Goal: Contribute content: Add original content to the website for others to see

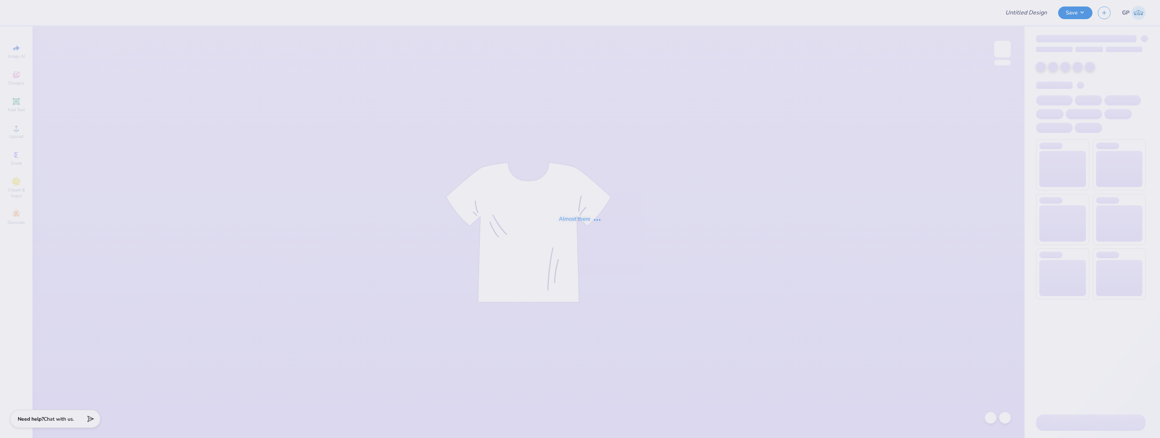
type input "Alanna Stein : Cornell University"
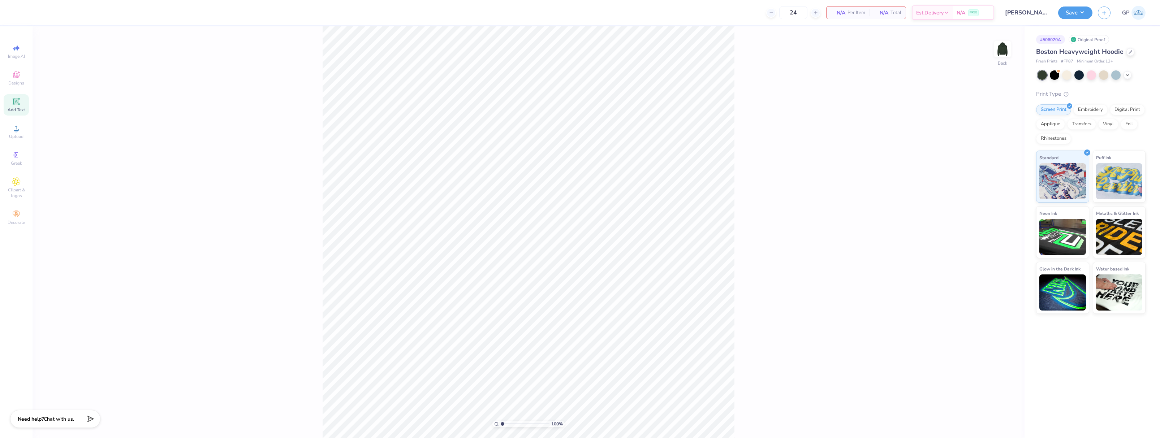
click at [13, 108] on span "Add Text" at bounding box center [16, 110] width 17 height 6
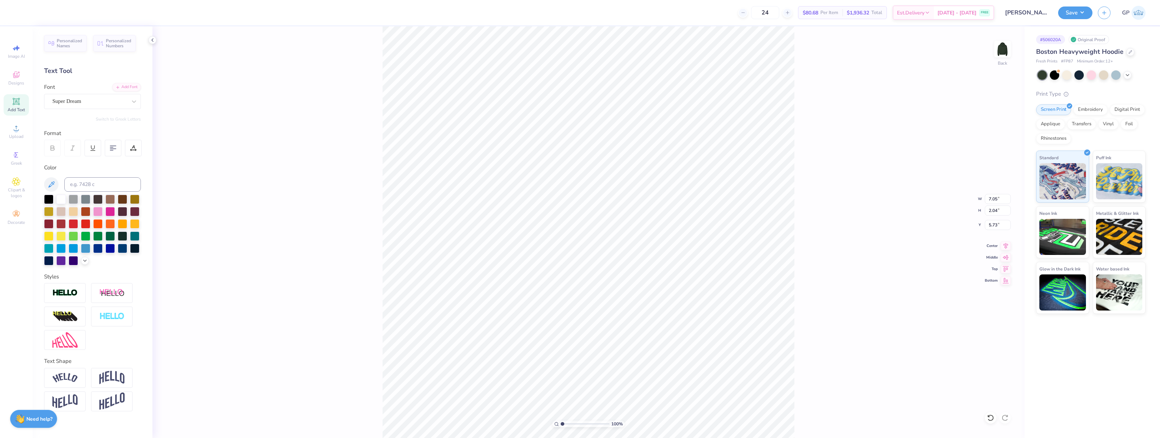
scroll to position [6, 3]
paste textarea "k"
type textarea "Ithaca, New York"
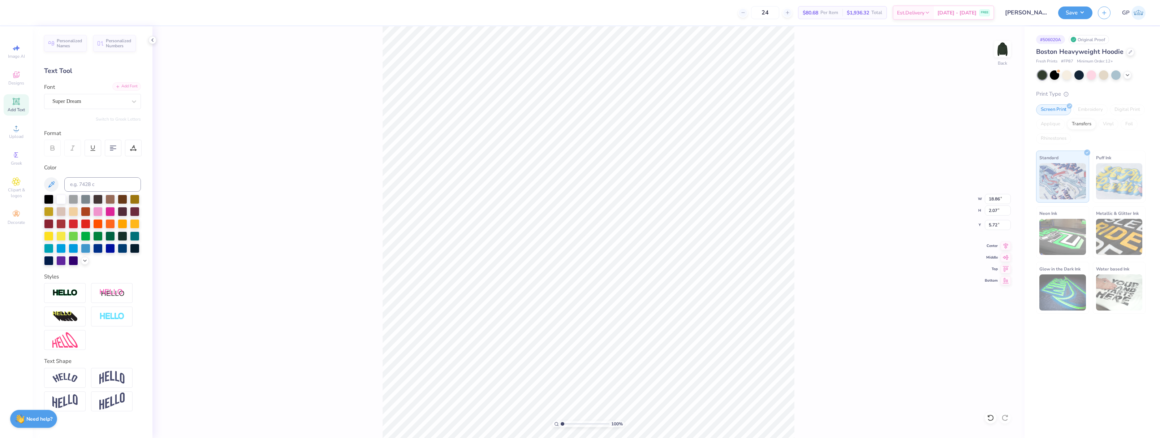
click at [126, 88] on div "Add Font" at bounding box center [126, 86] width 29 height 8
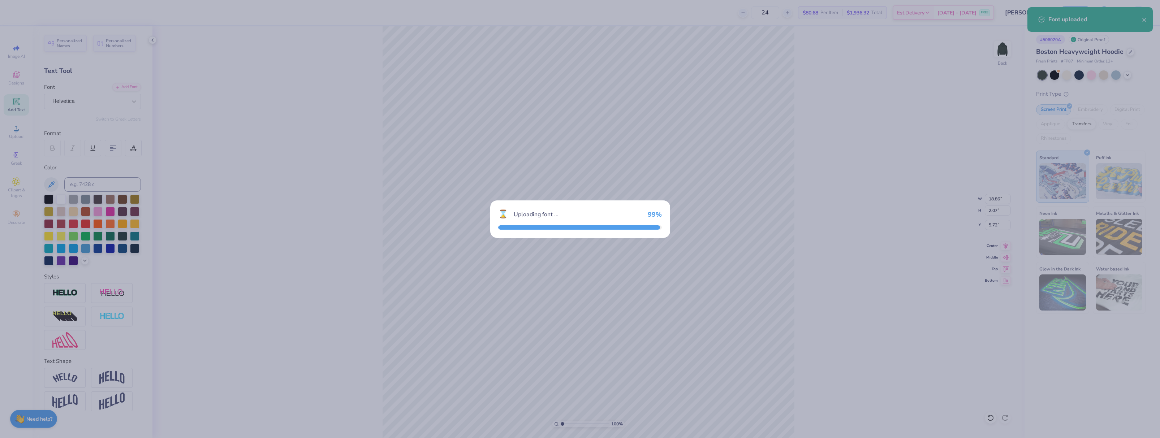
type input "18.11"
type input "2.12"
type input "5.69"
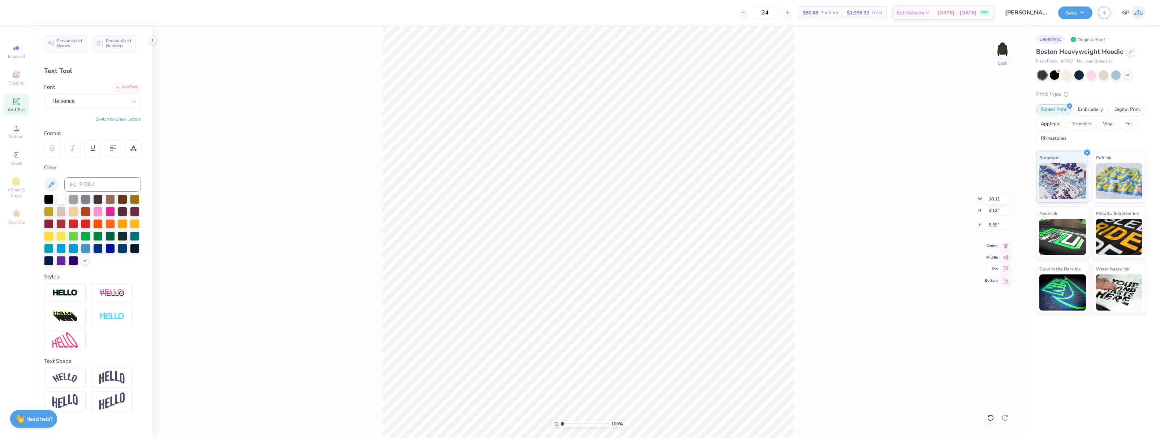
type input "5.81"
type input "0.68"
type input "8.75"
paste textarea "established 1917"
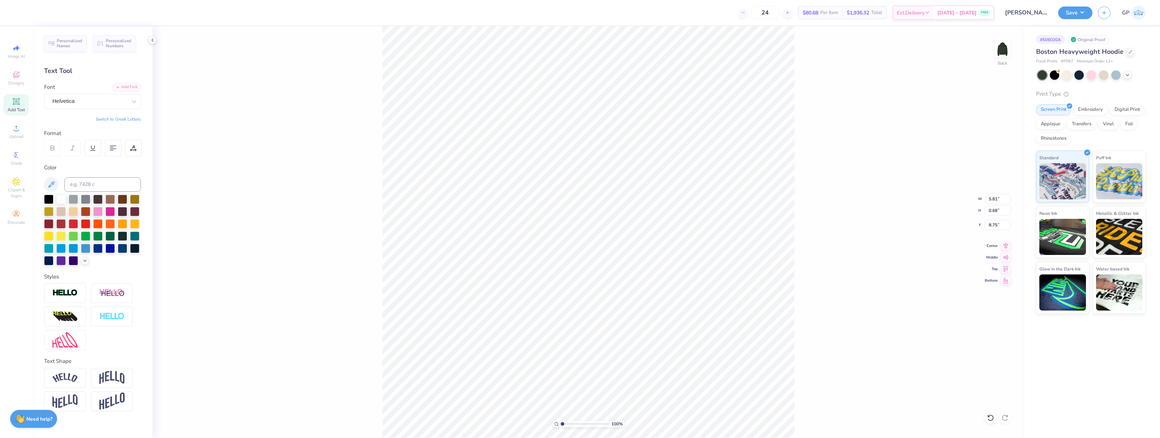
type textarea "Established 1917 Ithaca, New York"
type input "10.30"
type input "4.16"
type input "1.14"
type input "10.70"
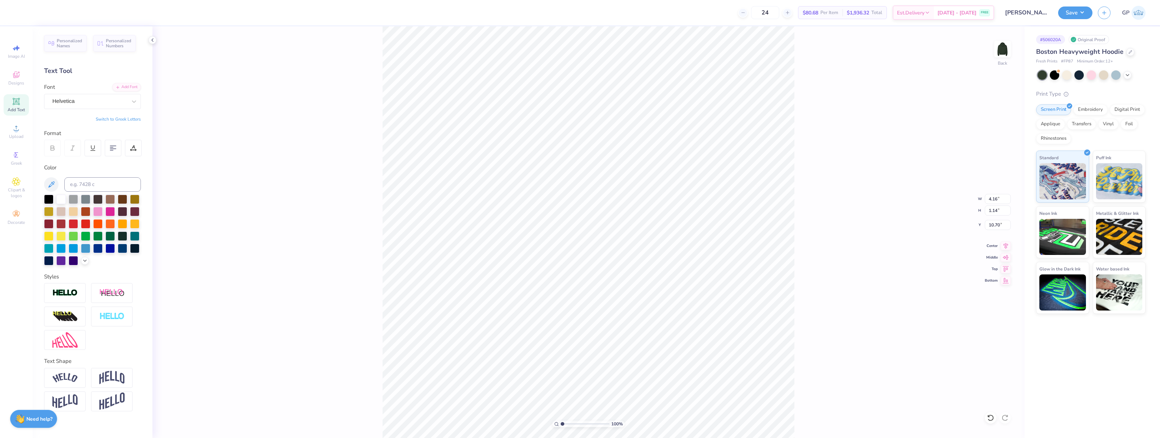
type input "10.46"
click at [15, 110] on span "Add Text" at bounding box center [16, 110] width 17 height 6
click at [126, 84] on div "Add Font" at bounding box center [126, 86] width 29 height 8
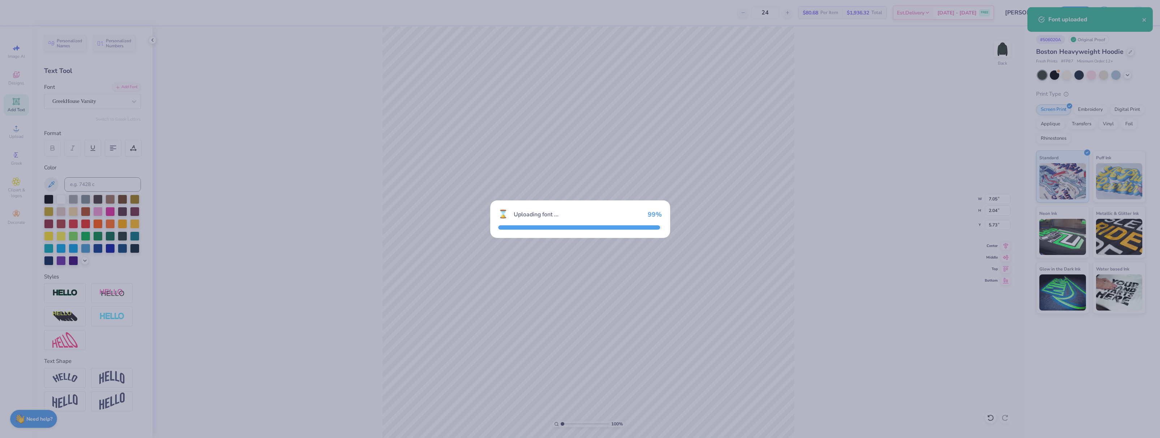
type input "9.98"
type input "2.38"
type input "5.56"
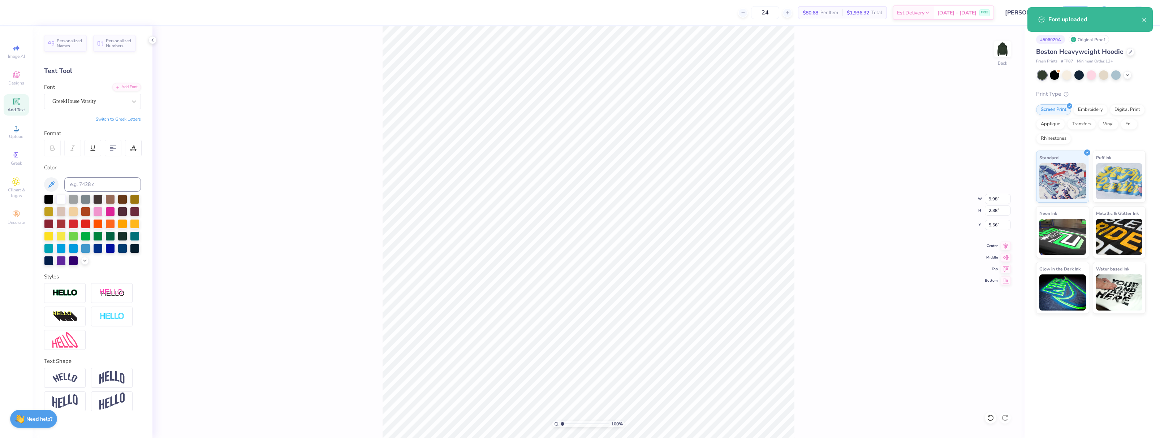
type textarea "S"
type input "3.00"
type textarea "S"
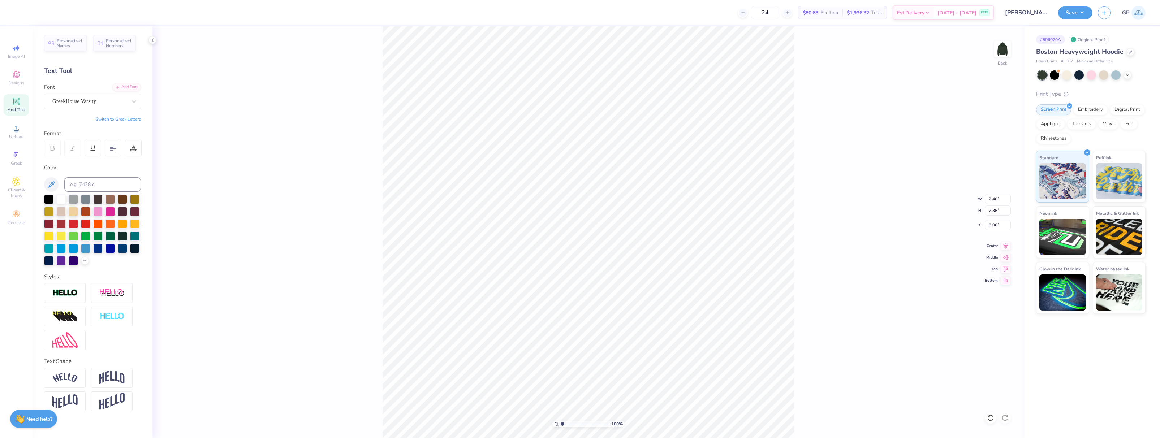
scroll to position [6, 1]
type input "5.57"
type textarea "D"
type input "5.06"
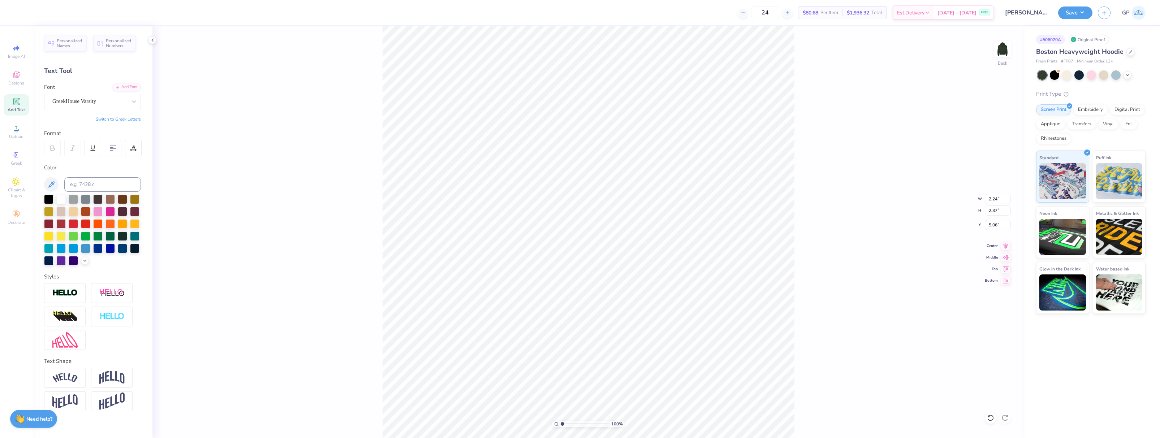
type input "7.43"
type textarea "T"
type input "7.72"
type input "2.40"
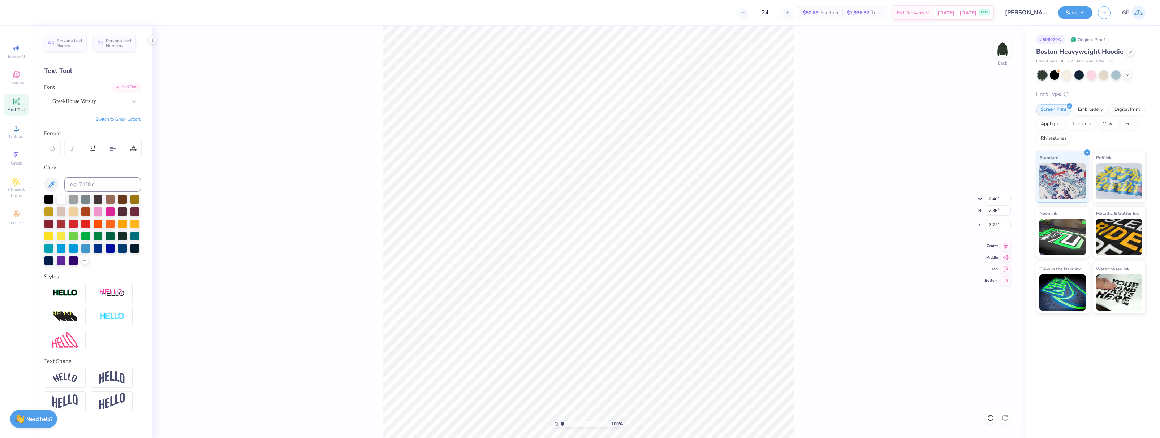
type input "2.36"
type input "3.00"
type input "2.24"
type input "2.37"
type input "5.06"
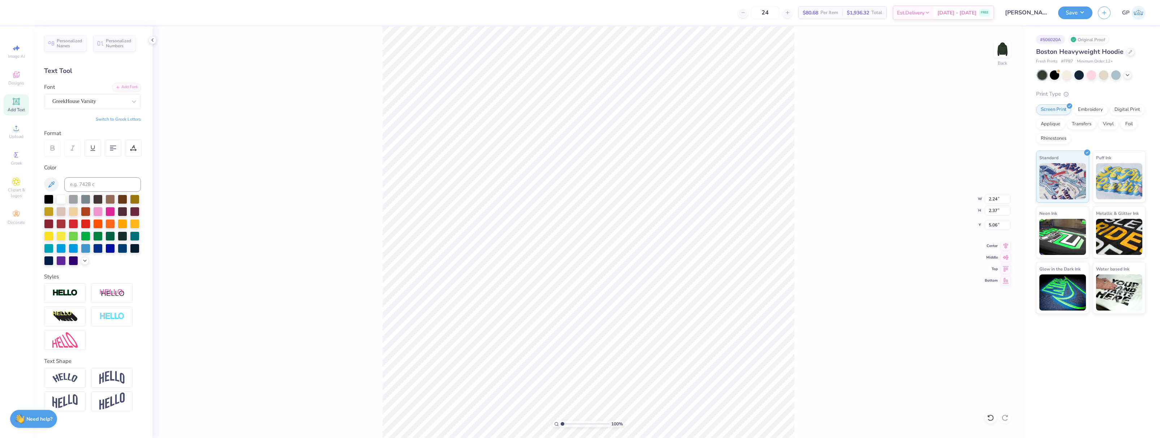
type input "2.53"
type input "2.38"
type input "7.69"
type input "2.40"
type input "2.36"
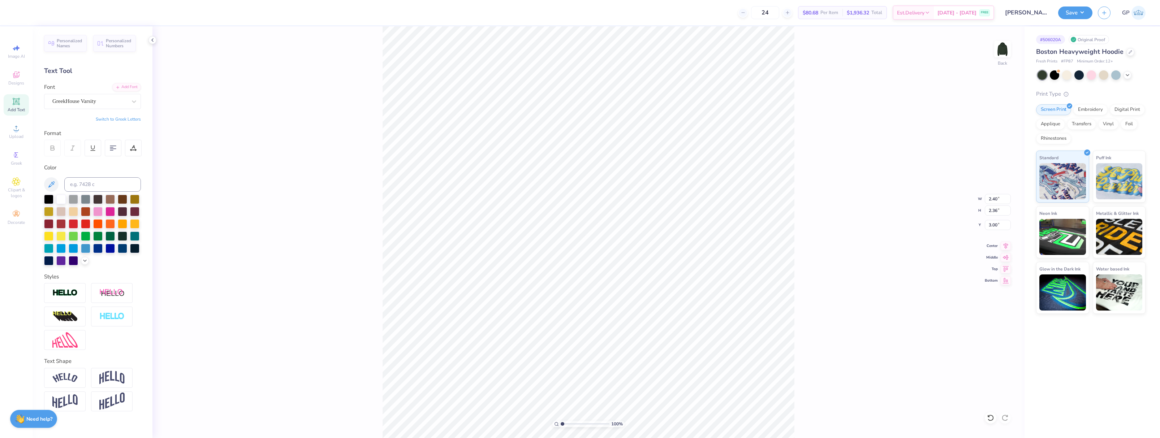
type input "2.46"
type input "3.00"
click at [989, 199] on input "14.82" at bounding box center [997, 199] width 26 height 10
type input "12.50"
type input "7.26"
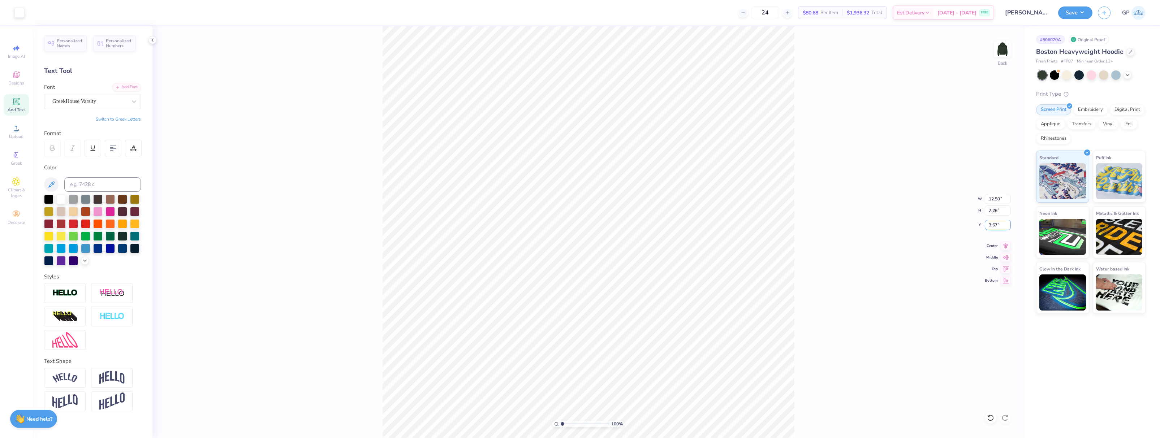
click at [993, 223] on input "3.67" at bounding box center [997, 225] width 26 height 10
type input "3.00"
click at [854, 205] on div "100 % Back W 12.50 12.50 " H 7.26 7.26 " Y 3.00 3.00 " Center Middle Top Bottom" at bounding box center [588, 232] width 872 height 412
type input "4.68"
type input "7.24"
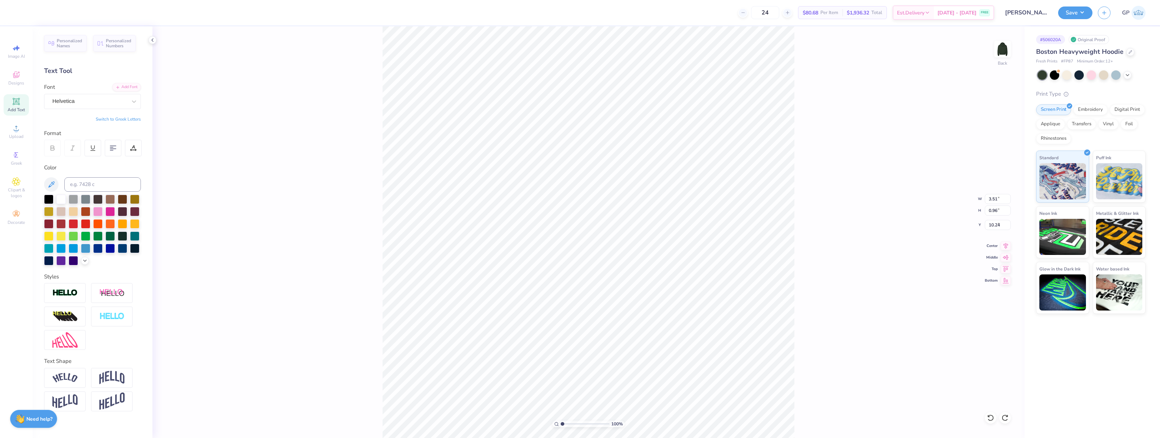
type input "9.30"
click at [1070, 15] on button "Save" at bounding box center [1075, 11] width 34 height 13
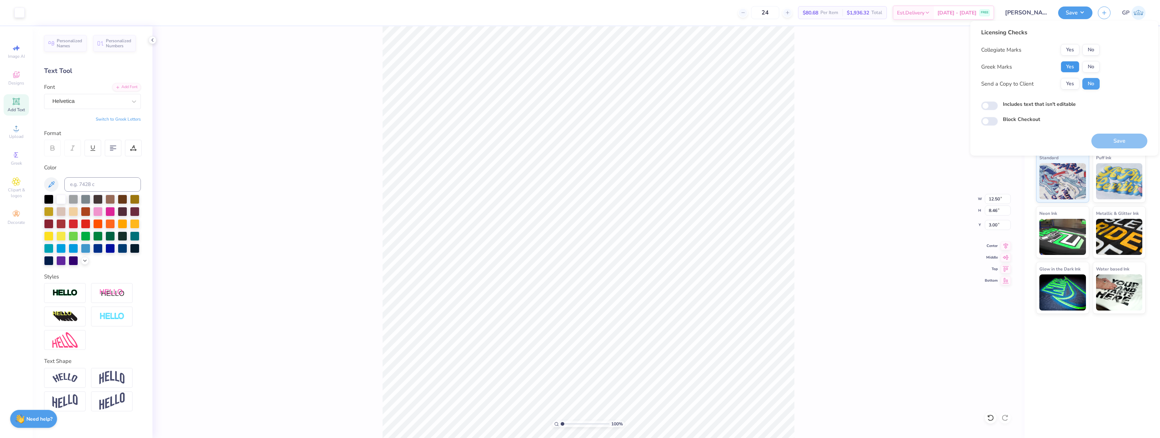
click at [1066, 66] on button "Yes" at bounding box center [1069, 67] width 19 height 12
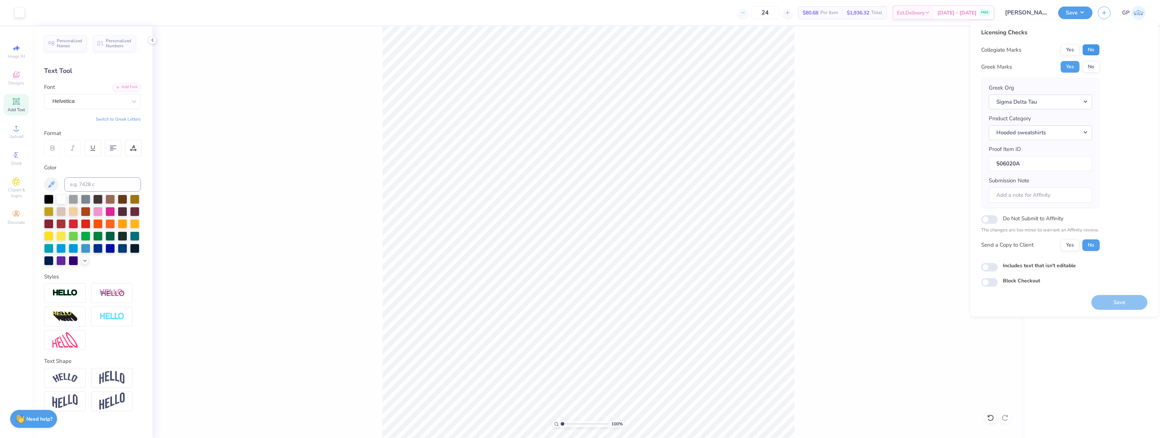
click at [1089, 51] on button "No" at bounding box center [1090, 50] width 17 height 12
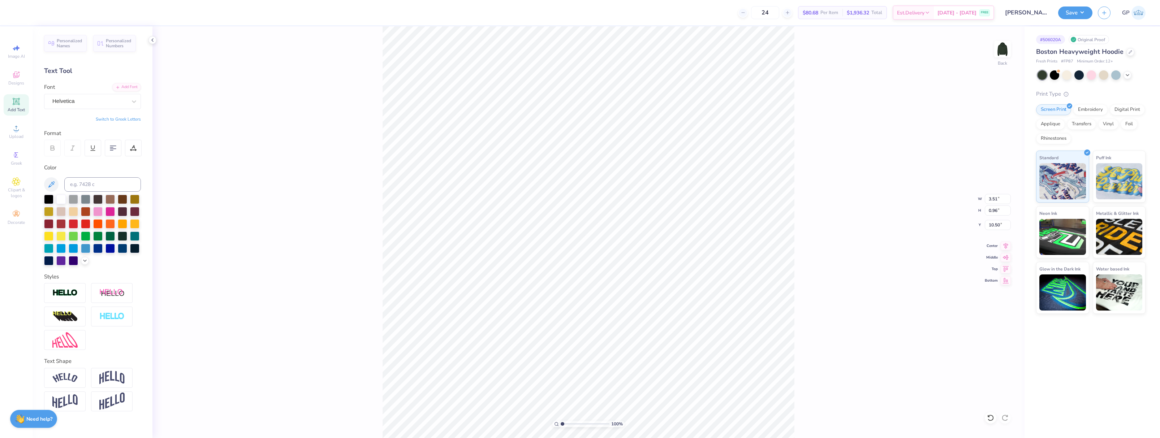
scroll to position [6, 1]
paste textarea "Est. 1917"
type textarea "Ithaca, New York Est. 1917"
drag, startPoint x: 996, startPoint y: 200, endPoint x: 1000, endPoint y: 201, distance: 4.6
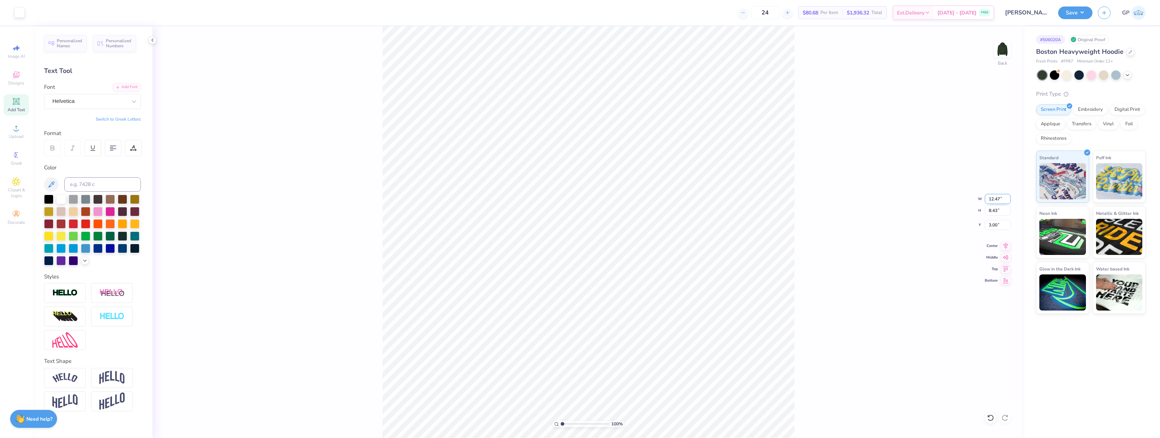
click at [1000, 201] on input "12.47" at bounding box center [997, 199] width 26 height 10
type input "12.50"
type input "8.45"
click at [998, 227] on input "2.99" at bounding box center [997, 225] width 26 height 10
type input "3.00"
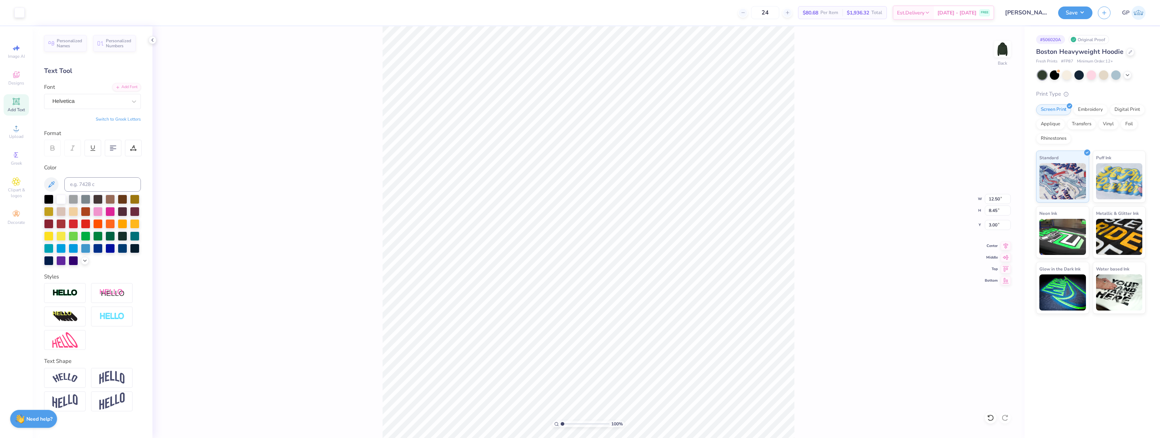
click at [798, 234] on div "100 % Back W 12.50 12.50 " H 8.45 8.45 " Y 3.00 3.00 " Center Middle Top Bottom" at bounding box center [588, 232] width 872 height 412
click at [1069, 11] on button "Save" at bounding box center [1075, 11] width 34 height 13
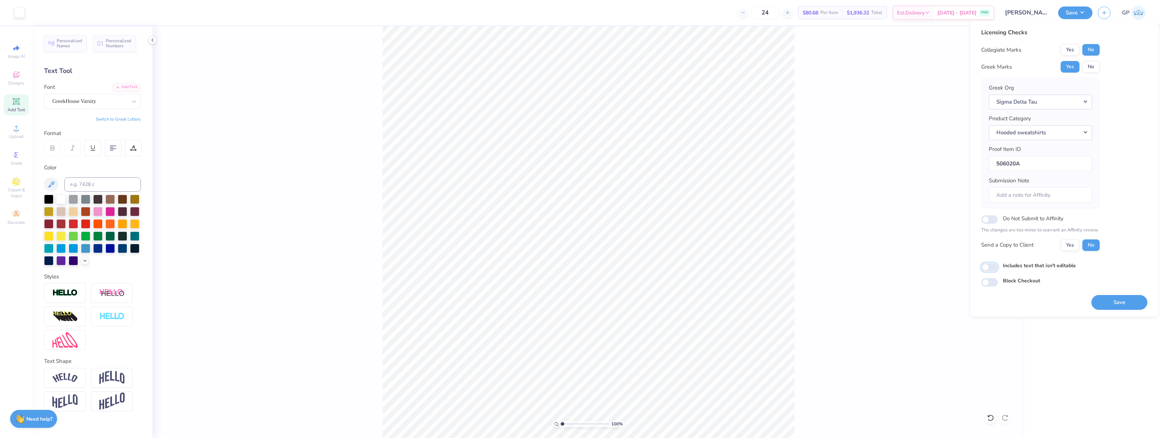
click at [989, 267] on input "Includes text that isn't editable" at bounding box center [989, 267] width 17 height 9
click at [991, 268] on input "Includes text that isn't editable" at bounding box center [989, 267] width 17 height 9
checkbox input "false"
drag, startPoint x: 1108, startPoint y: 307, endPoint x: 1100, endPoint y: 306, distance: 8.3
click at [1108, 307] on button "Save" at bounding box center [1119, 302] width 56 height 15
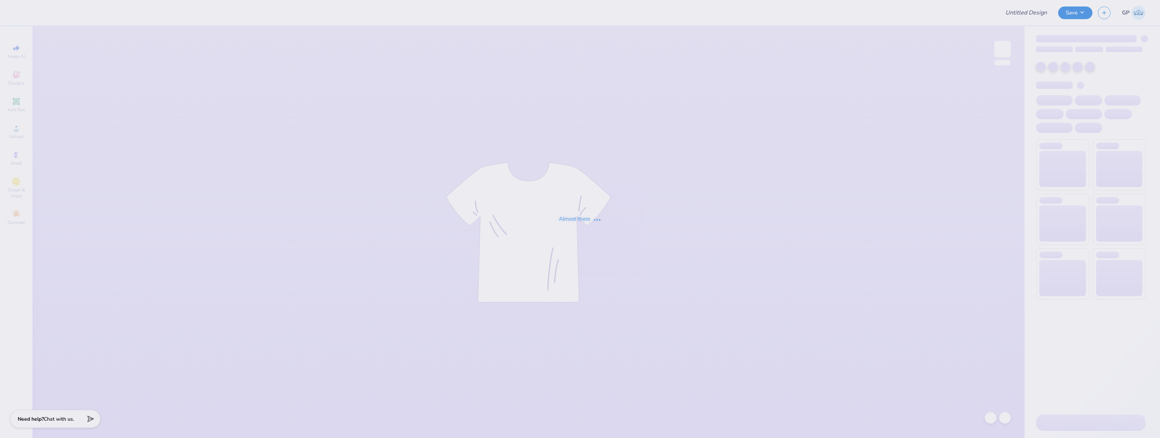
type input "Alanna Stein : Cornell University"
type input "[PERSON_NAME] : [GEOGRAPHIC_DATA]"
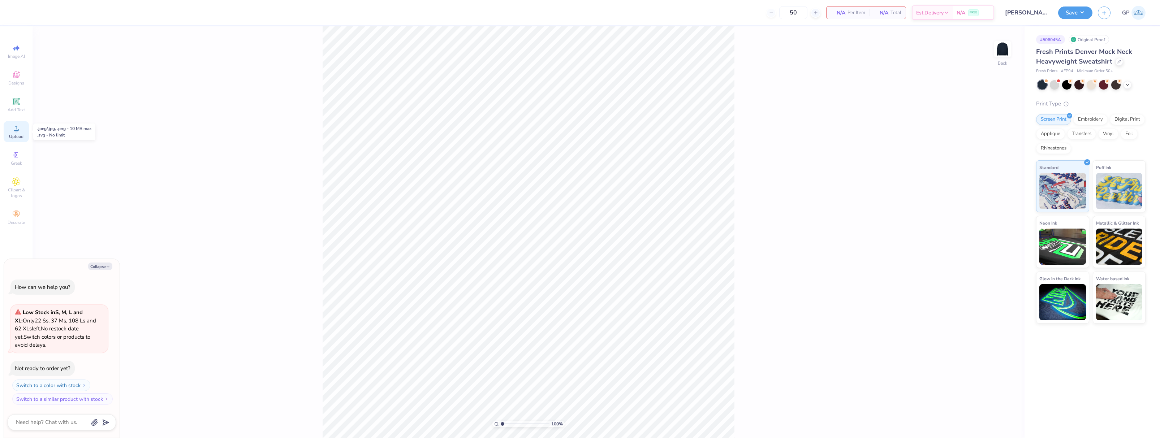
click at [16, 130] on circle at bounding box center [16, 131] width 4 height 4
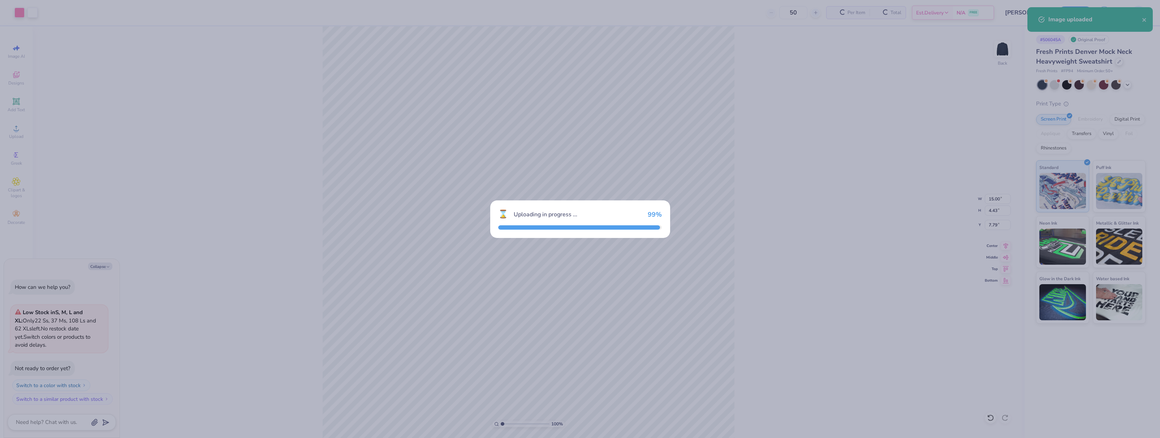
type textarea "x"
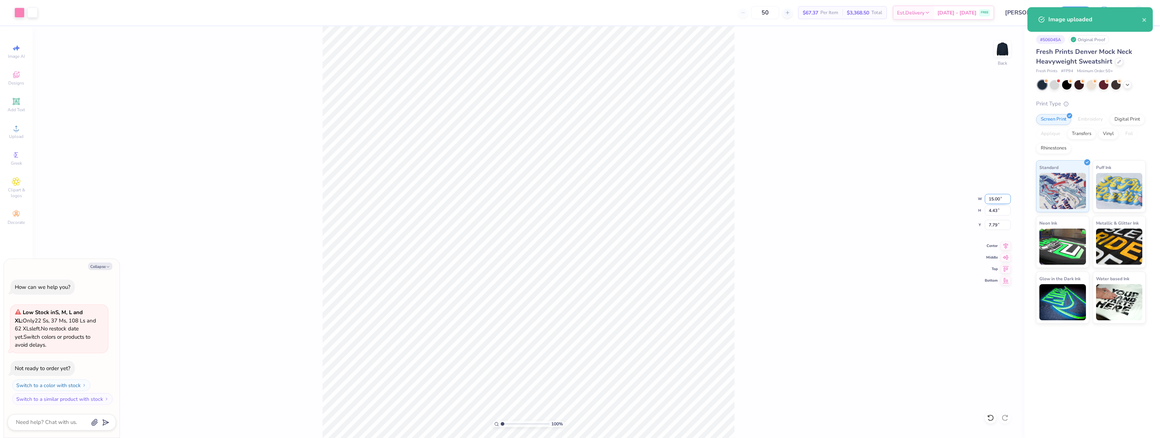
click at [993, 198] on input "15.00" at bounding box center [997, 199] width 26 height 10
type input "12.5"
type textarea "x"
type input "12.50"
type input "3.69"
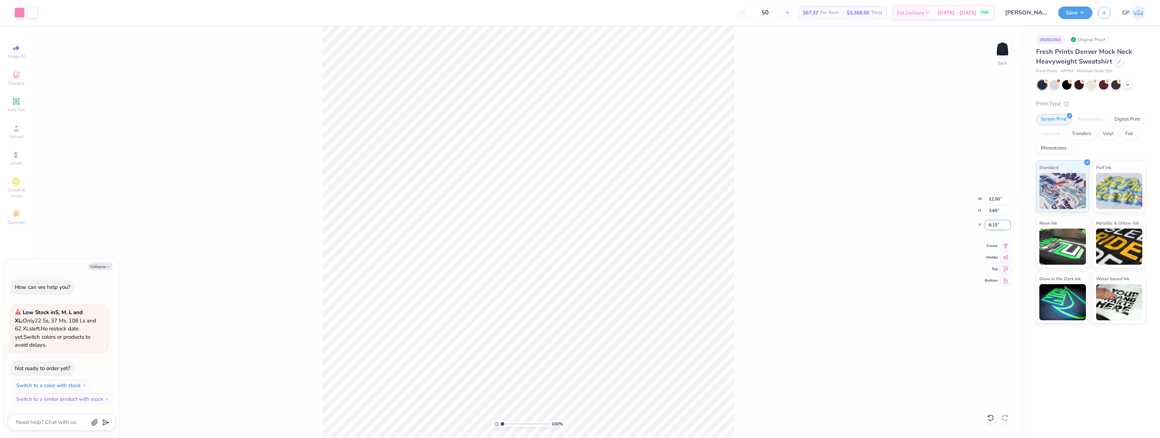
click at [1000, 226] on input "8.15" at bounding box center [997, 225] width 26 height 10
type input "3"
type textarea "x"
type input "3.00"
click at [823, 174] on div "100 % Back W 12.50 12.50 " H 3.69 3.69 " Y 3.00 3.00 " Center Middle Top Bottom" at bounding box center [528, 232] width 992 height 412
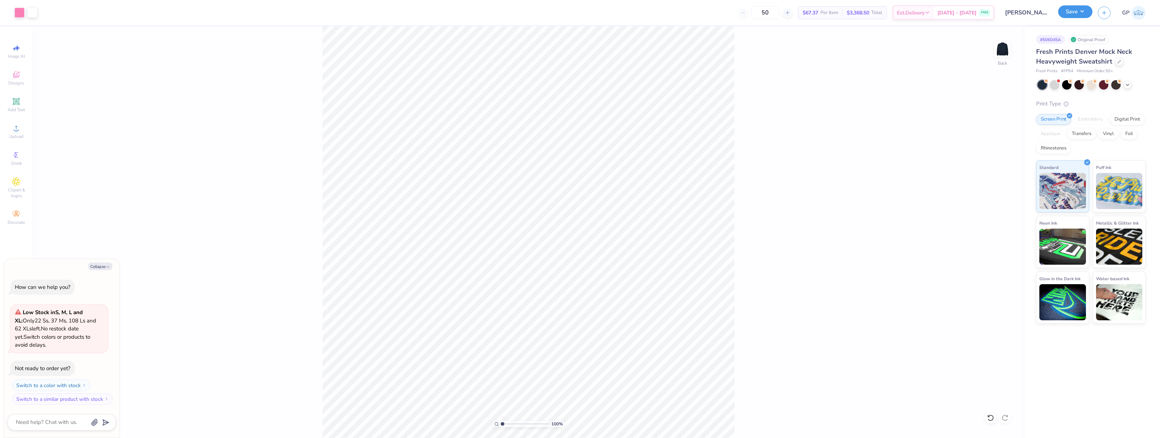
click at [1074, 10] on button "Save" at bounding box center [1075, 11] width 34 height 13
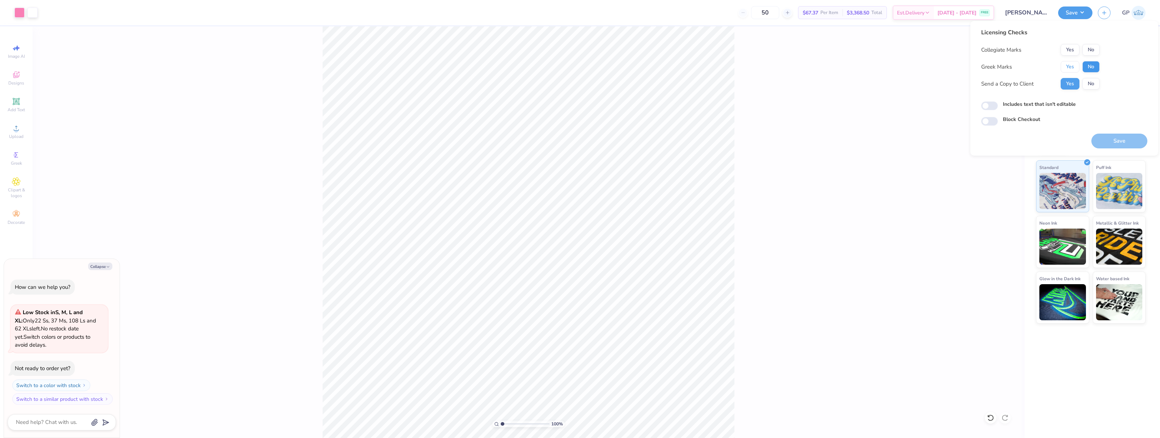
drag, startPoint x: 1066, startPoint y: 70, endPoint x: 1087, endPoint y: 67, distance: 21.1
click at [1087, 67] on div "Yes No" at bounding box center [1079, 67] width 39 height 12
click at [1087, 64] on button "No" at bounding box center [1090, 67] width 17 height 12
click at [1065, 48] on button "Yes" at bounding box center [1069, 50] width 19 height 12
type textarea "x"
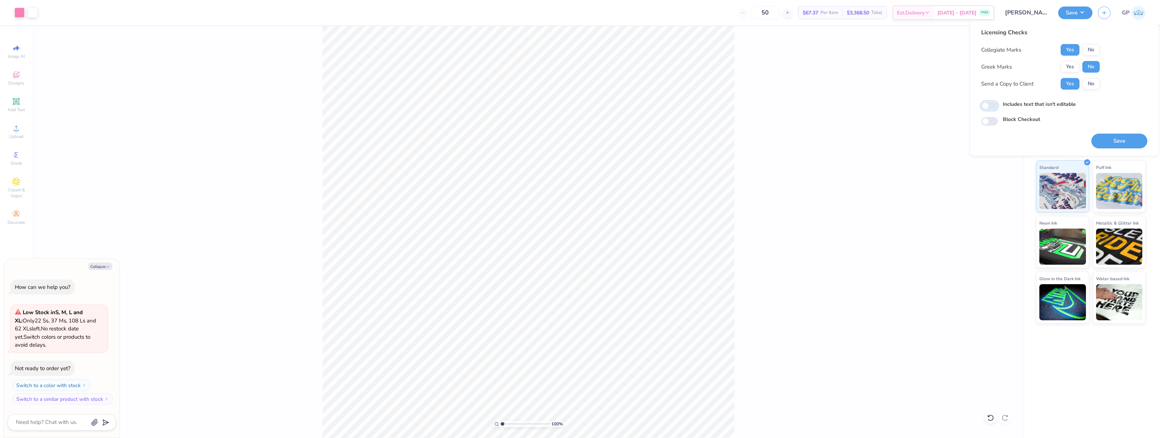
click at [985, 108] on input "Includes text that isn't editable" at bounding box center [989, 105] width 17 height 9
checkbox input "true"
click at [1115, 140] on button "Save" at bounding box center [1119, 141] width 56 height 15
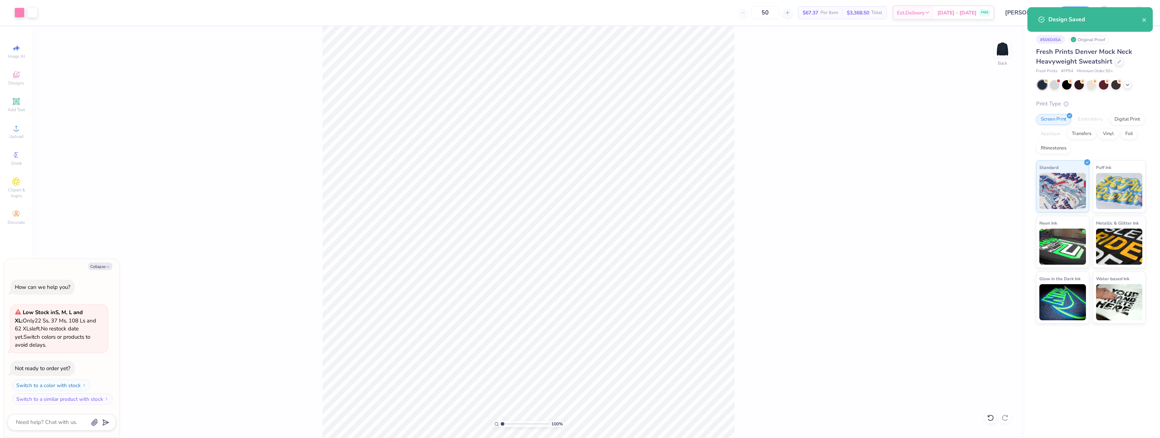
type textarea "x"
